Goal: Information Seeking & Learning: Learn about a topic

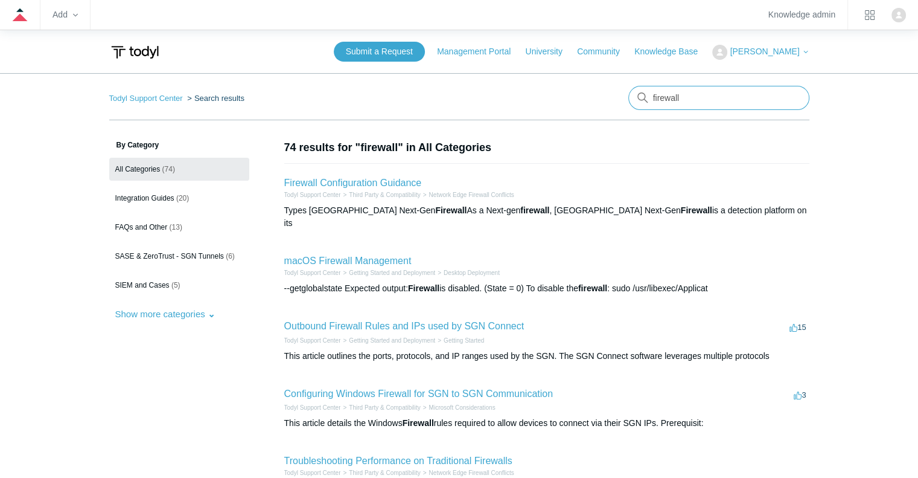
click at [732, 87] on input "firewall" at bounding box center [719, 98] width 181 height 24
type input "intune"
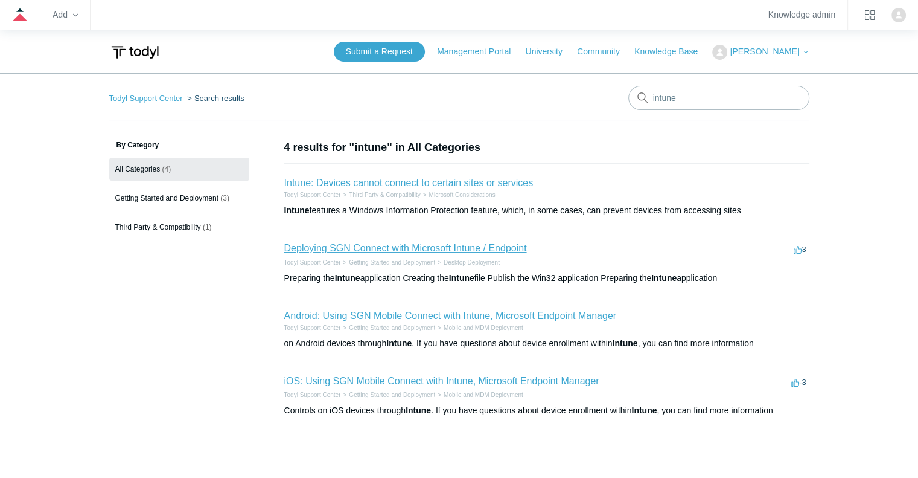
click at [393, 246] on link "Deploying SGN Connect with Microsoft Intune / Endpoint" at bounding box center [405, 248] width 243 height 10
click at [469, 316] on link "Android: Using SGN Mobile Connect with Intune, Microsoft Endpoint Manager" at bounding box center [450, 315] width 333 height 10
